Goal: Information Seeking & Learning: Learn about a topic

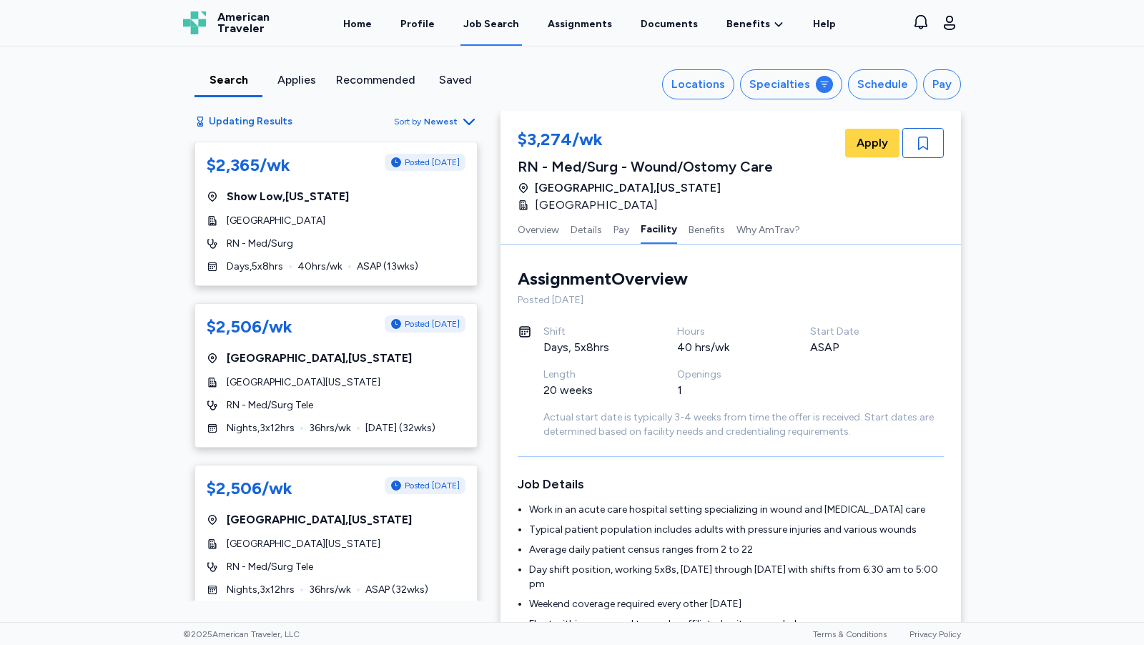
scroll to position [1447, 0]
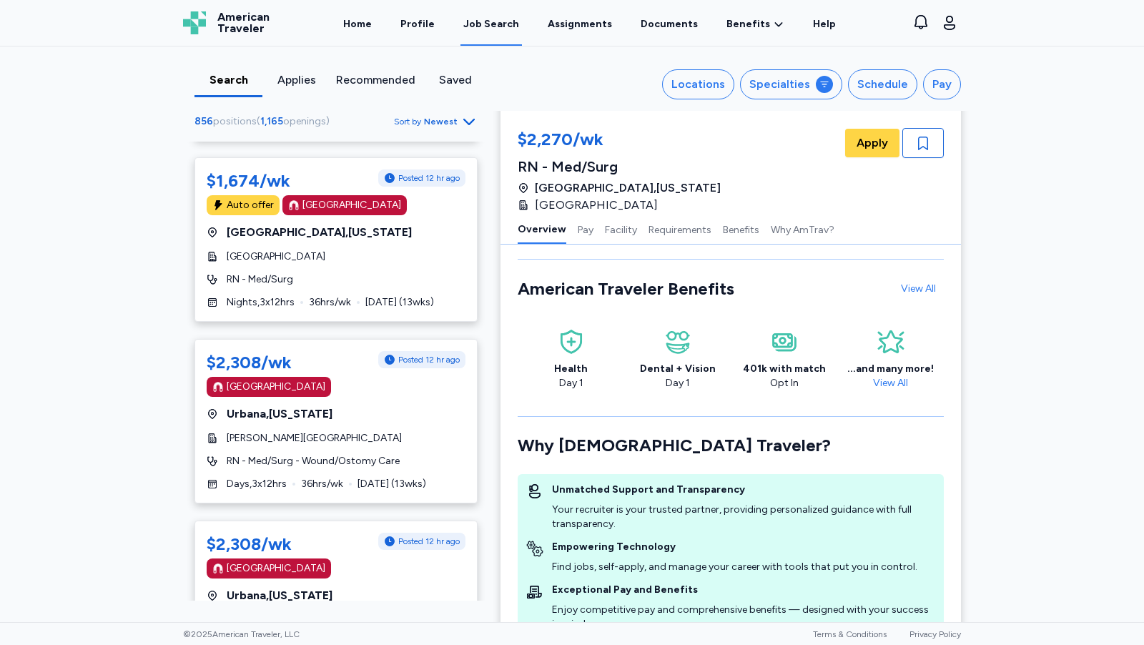
scroll to position [1, 0]
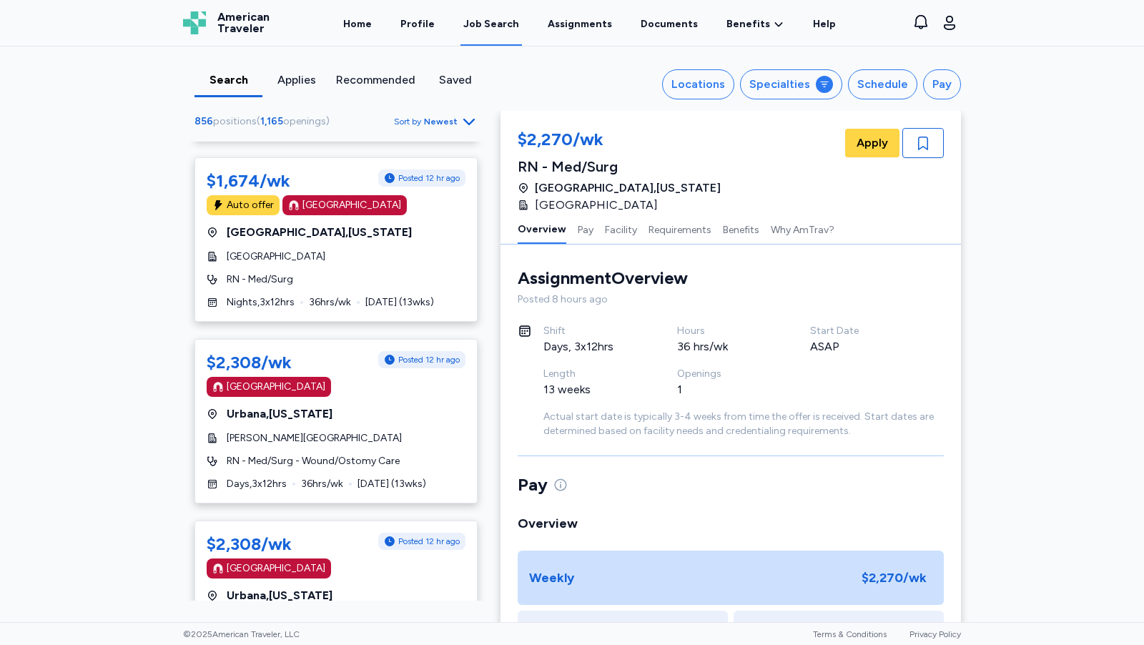
click at [374, 86] on div "Recommended" at bounding box center [375, 79] width 79 height 17
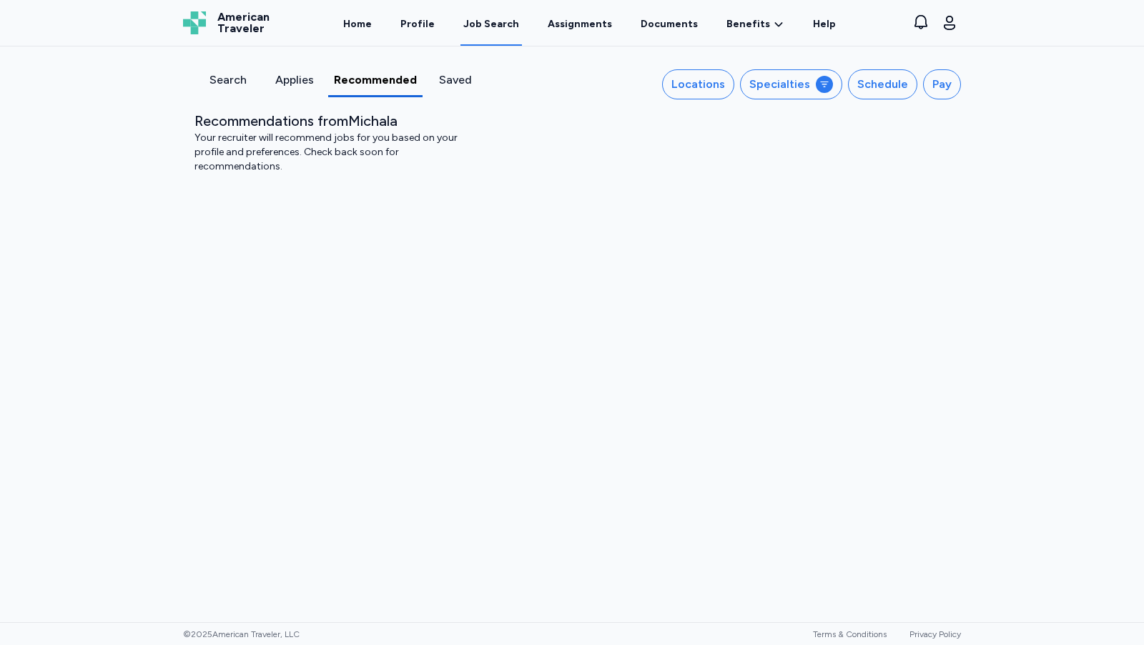
click at [237, 80] on div "Search" at bounding box center [227, 79] width 55 height 17
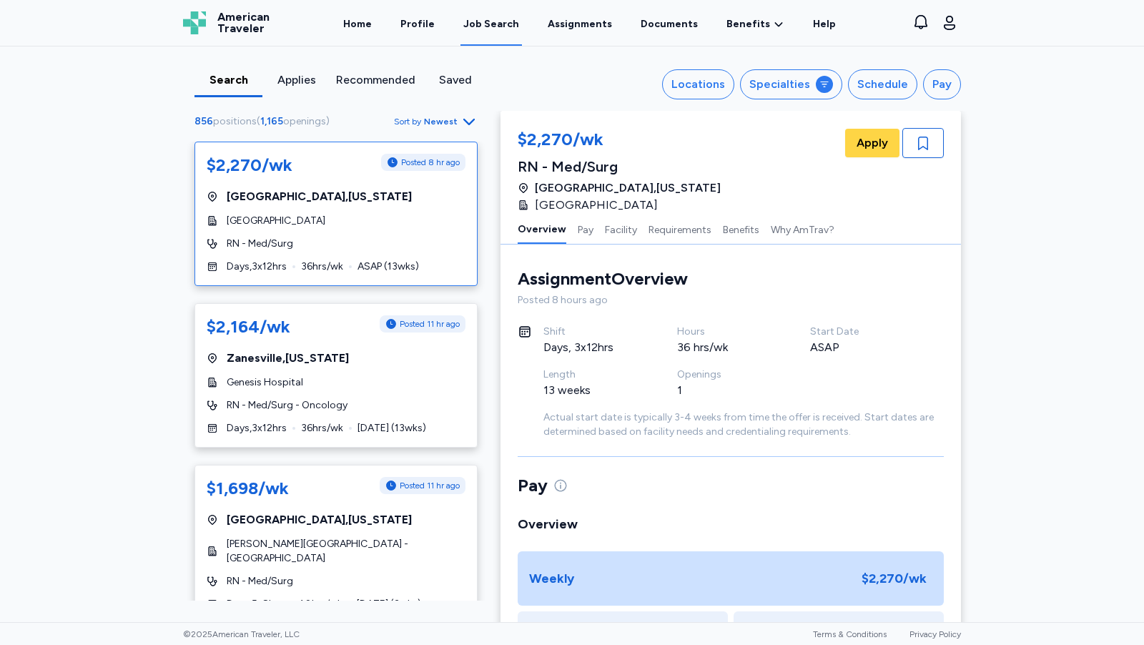
click at [288, 77] on div "Applies" at bounding box center [296, 79] width 56 height 17
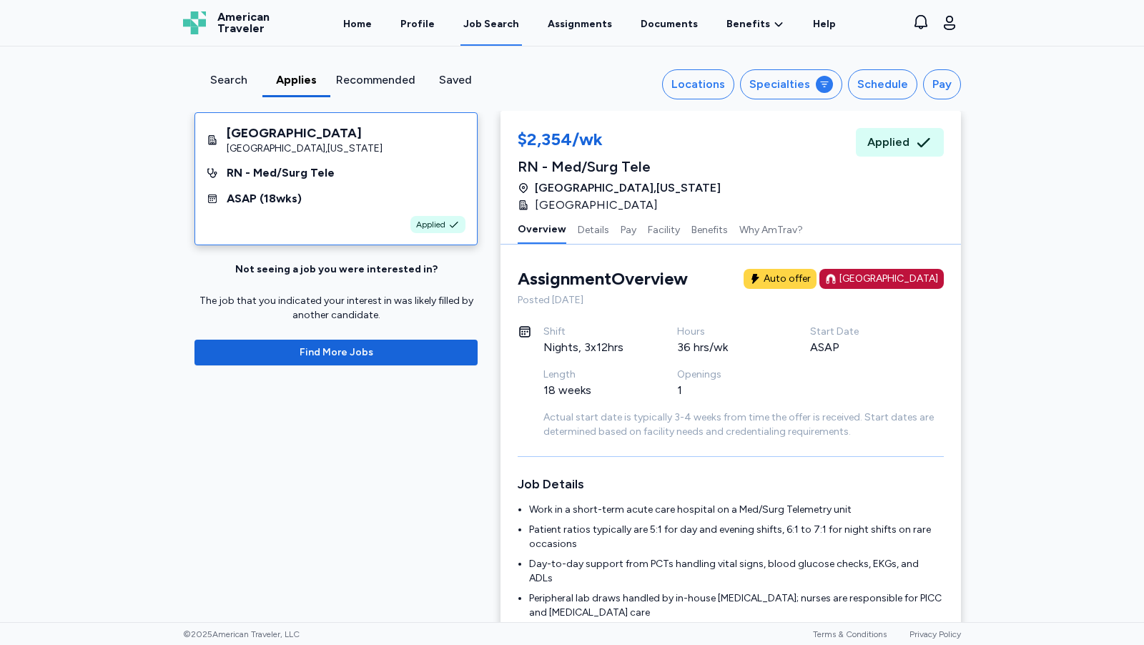
click at [388, 80] on div "Recommended" at bounding box center [375, 79] width 79 height 17
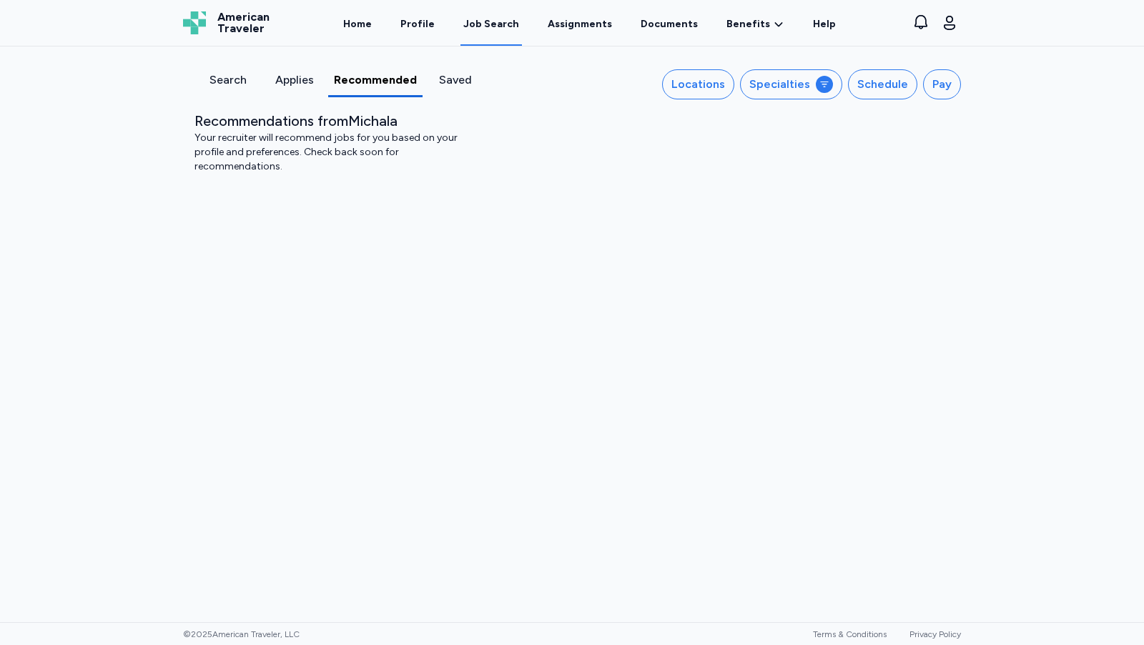
click at [229, 84] on div "Search" at bounding box center [227, 79] width 55 height 17
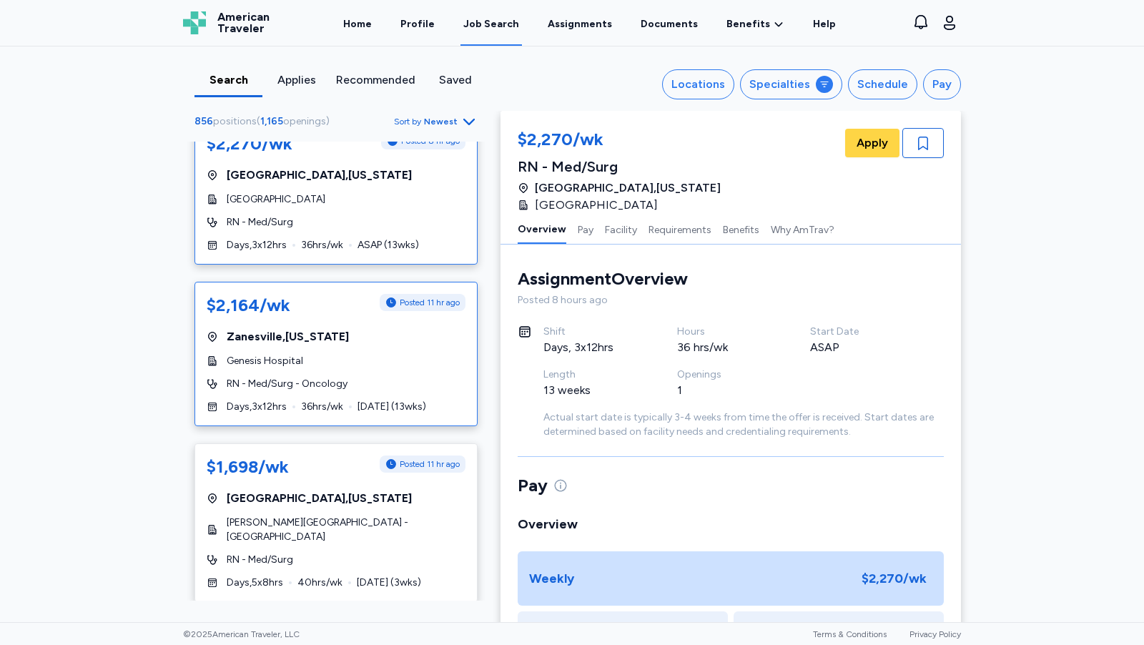
scroll to position [22, 0]
click at [395, 385] on div "RN - Med/Surg - Oncology" at bounding box center [336, 383] width 259 height 14
